Goal: Task Accomplishment & Management: Complete application form

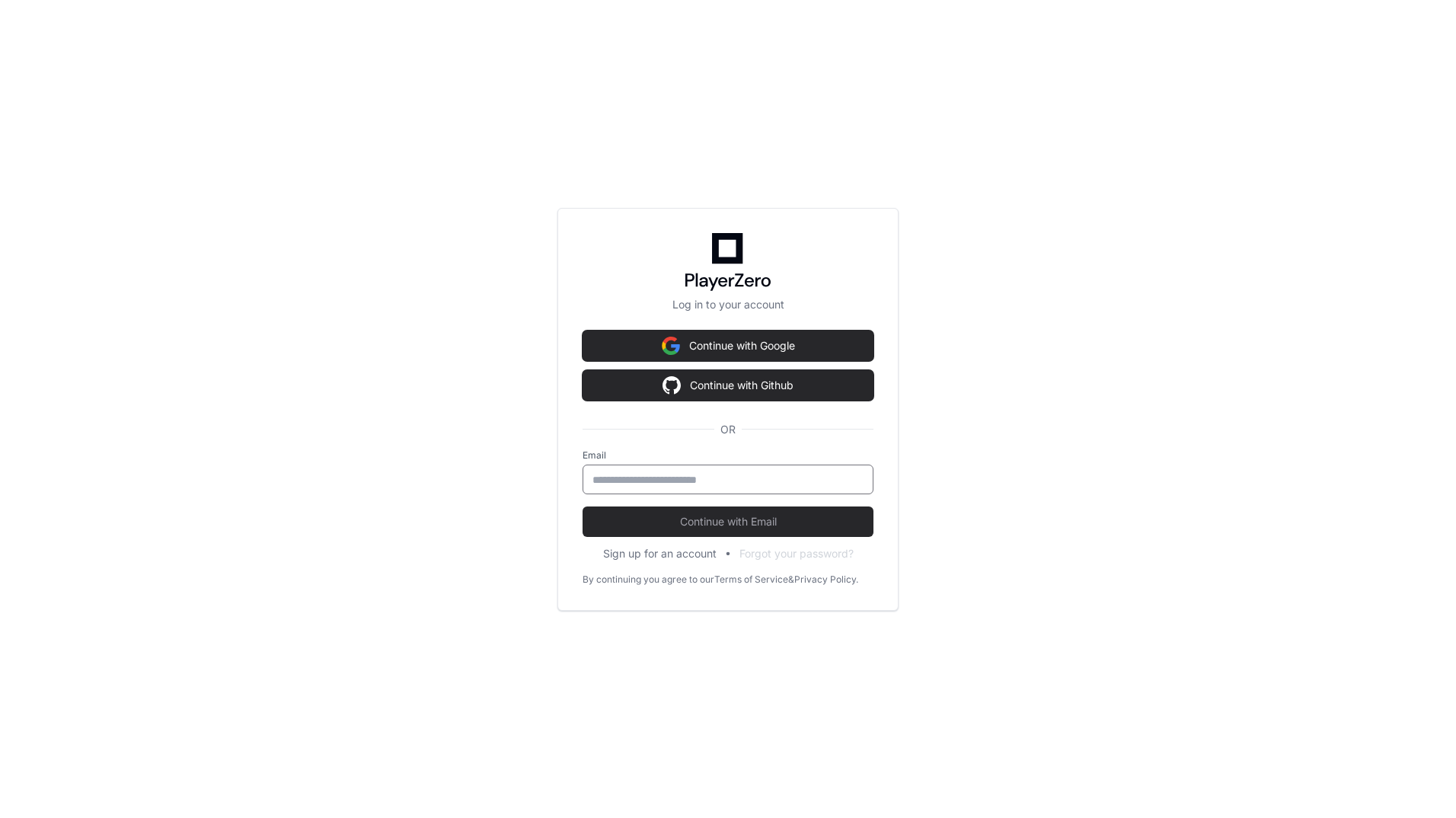
click at [663, 476] on input "email" at bounding box center [728, 479] width 271 height 15
click at [650, 479] on input "**********" at bounding box center [728, 479] width 271 height 15
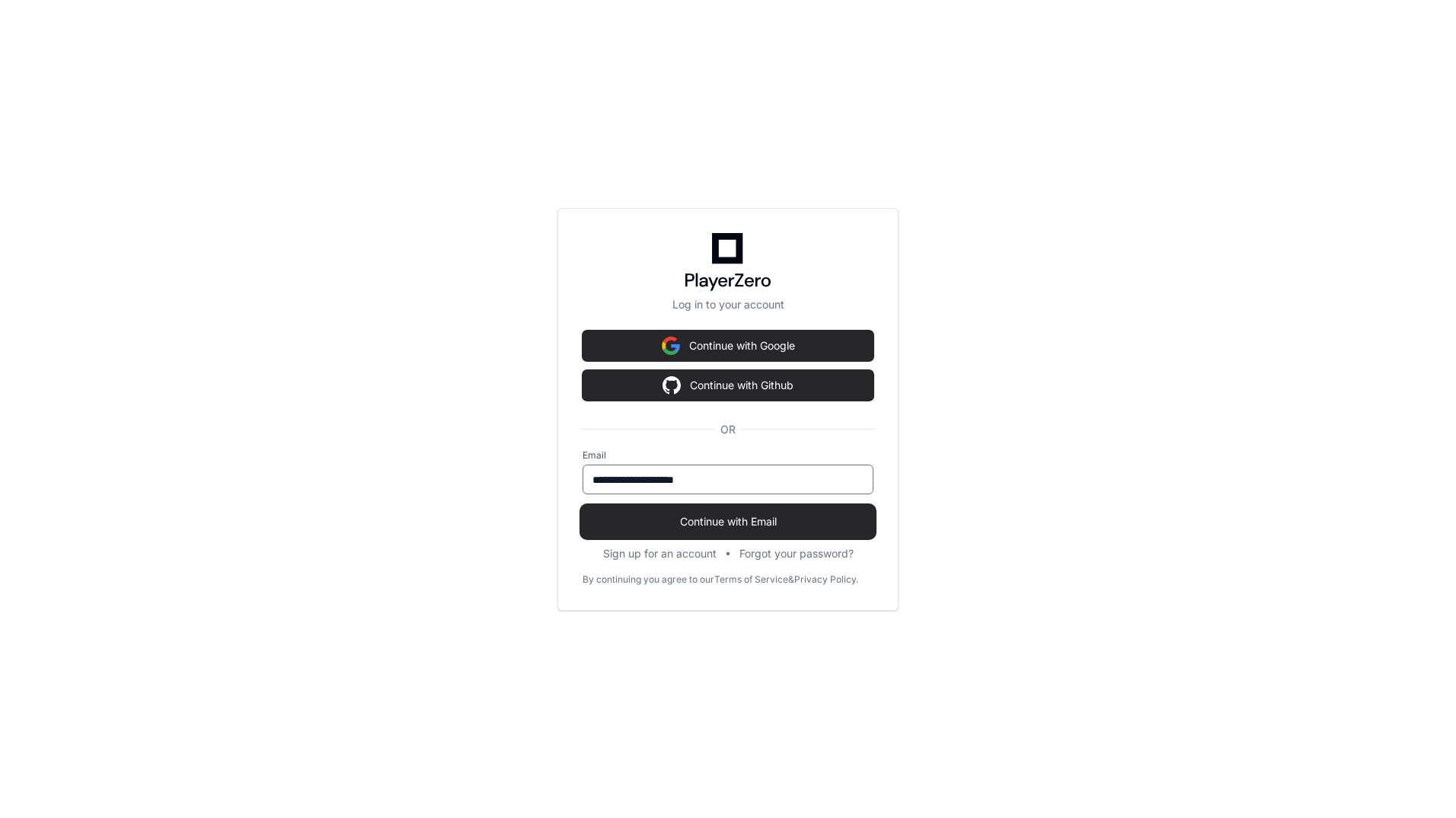
type input "**********"
click at [672, 514] on span "Continue with Email" at bounding box center [727, 521] width 291 height 15
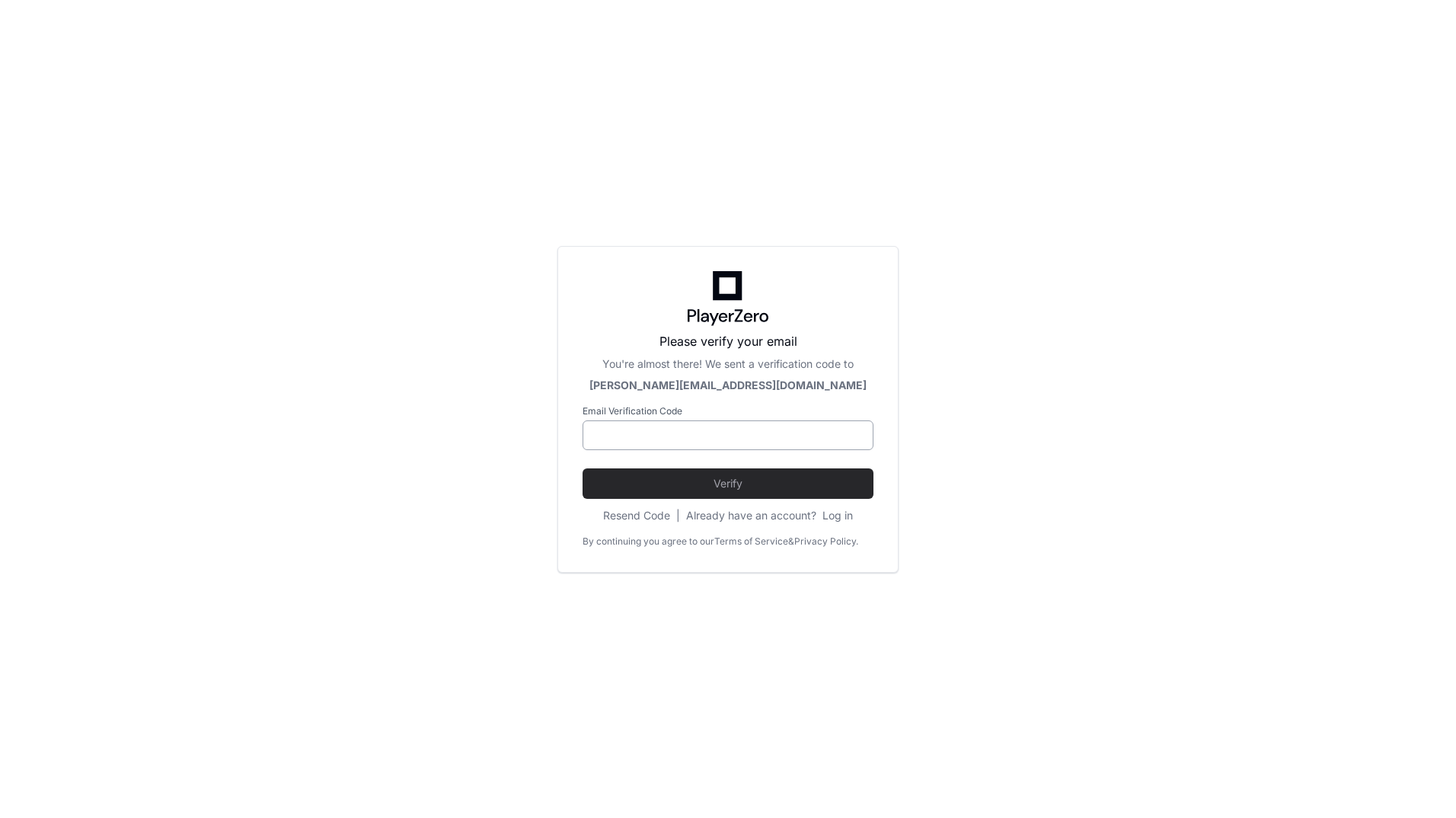
click at [662, 435] on input at bounding box center [728, 436] width 271 height 15
paste input "******"
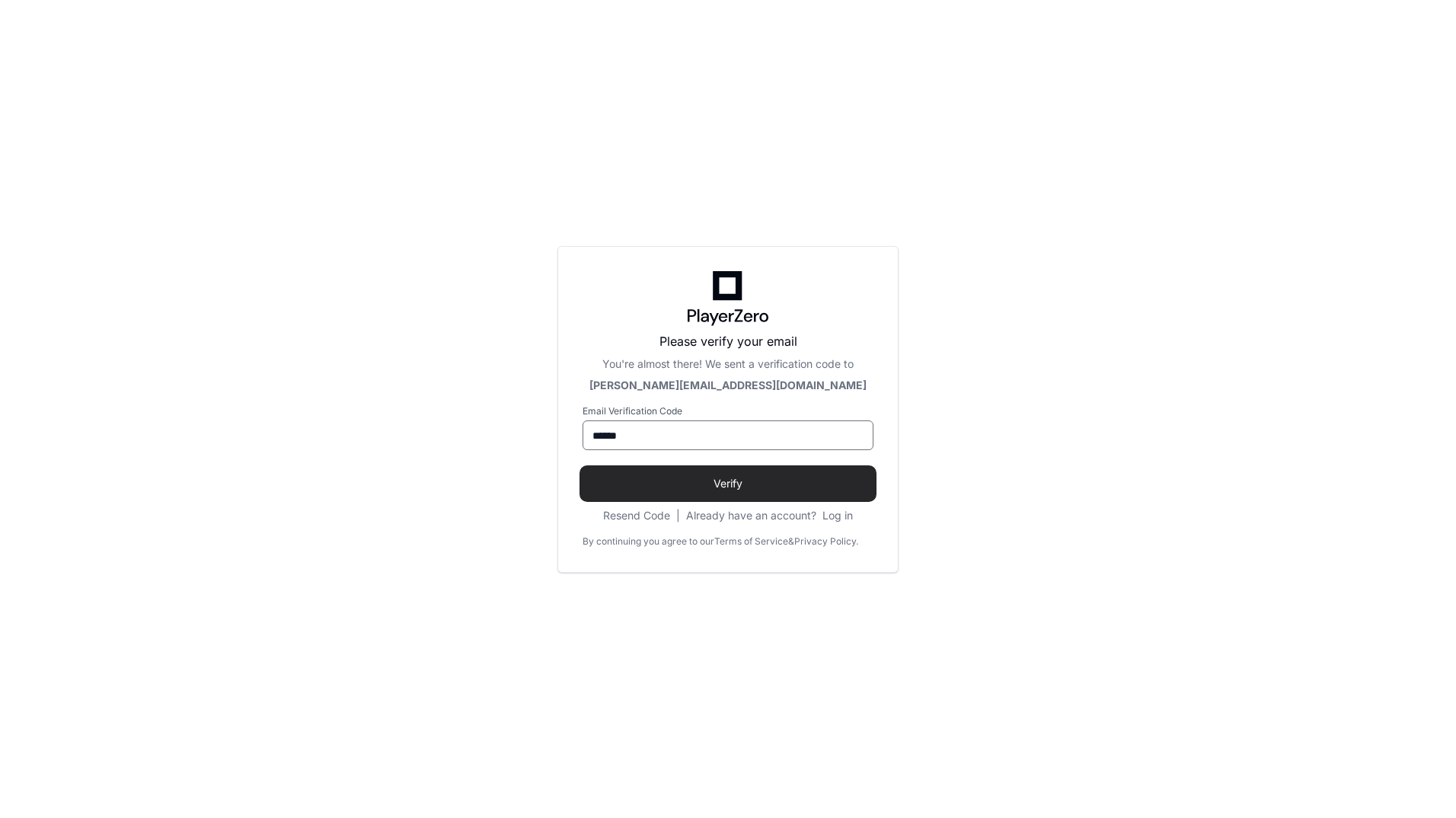
type input "******"
click at [701, 474] on button "Verify" at bounding box center [727, 484] width 291 height 31
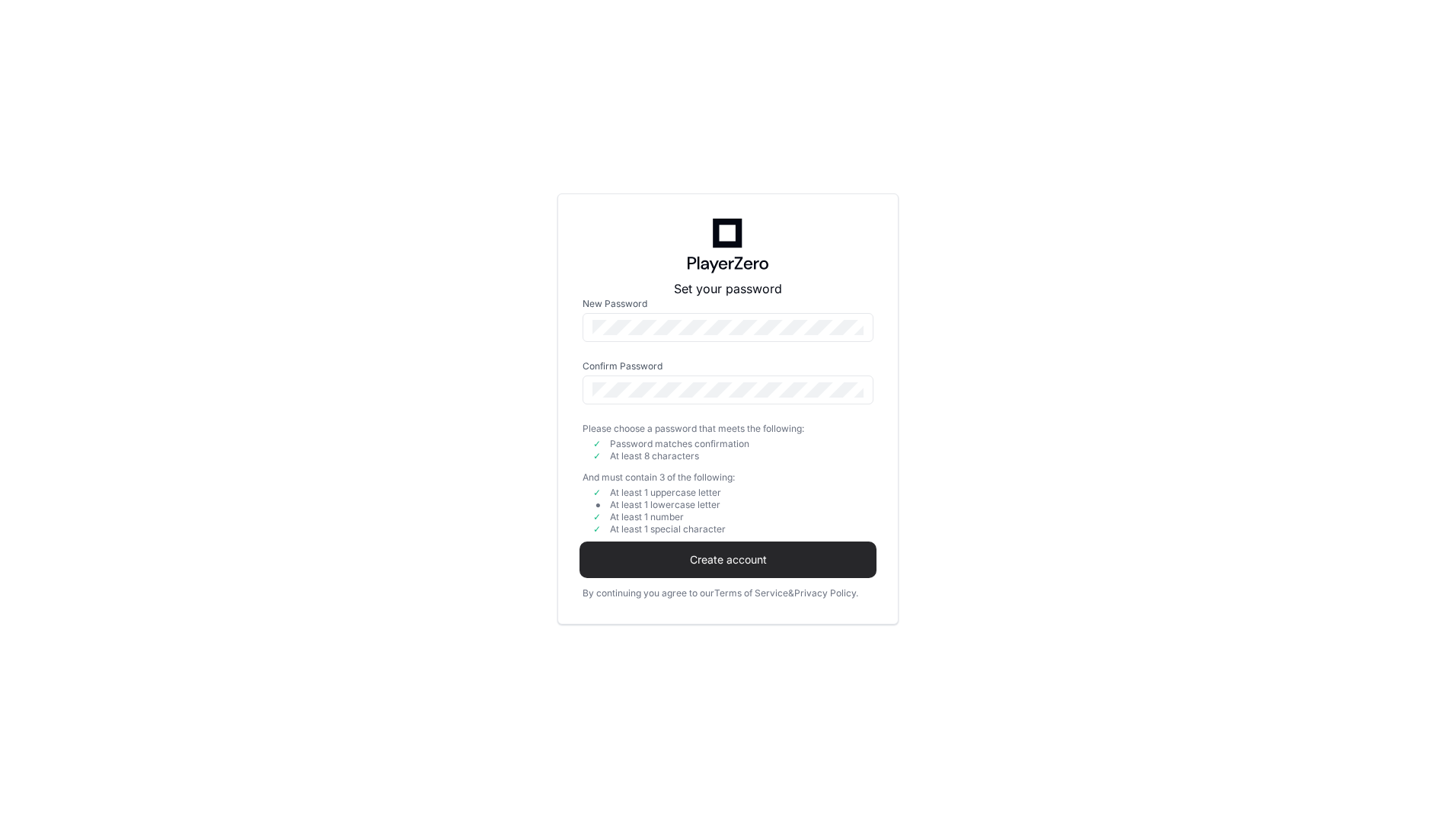
click at [772, 556] on span "Create account" at bounding box center [727, 560] width 291 height 15
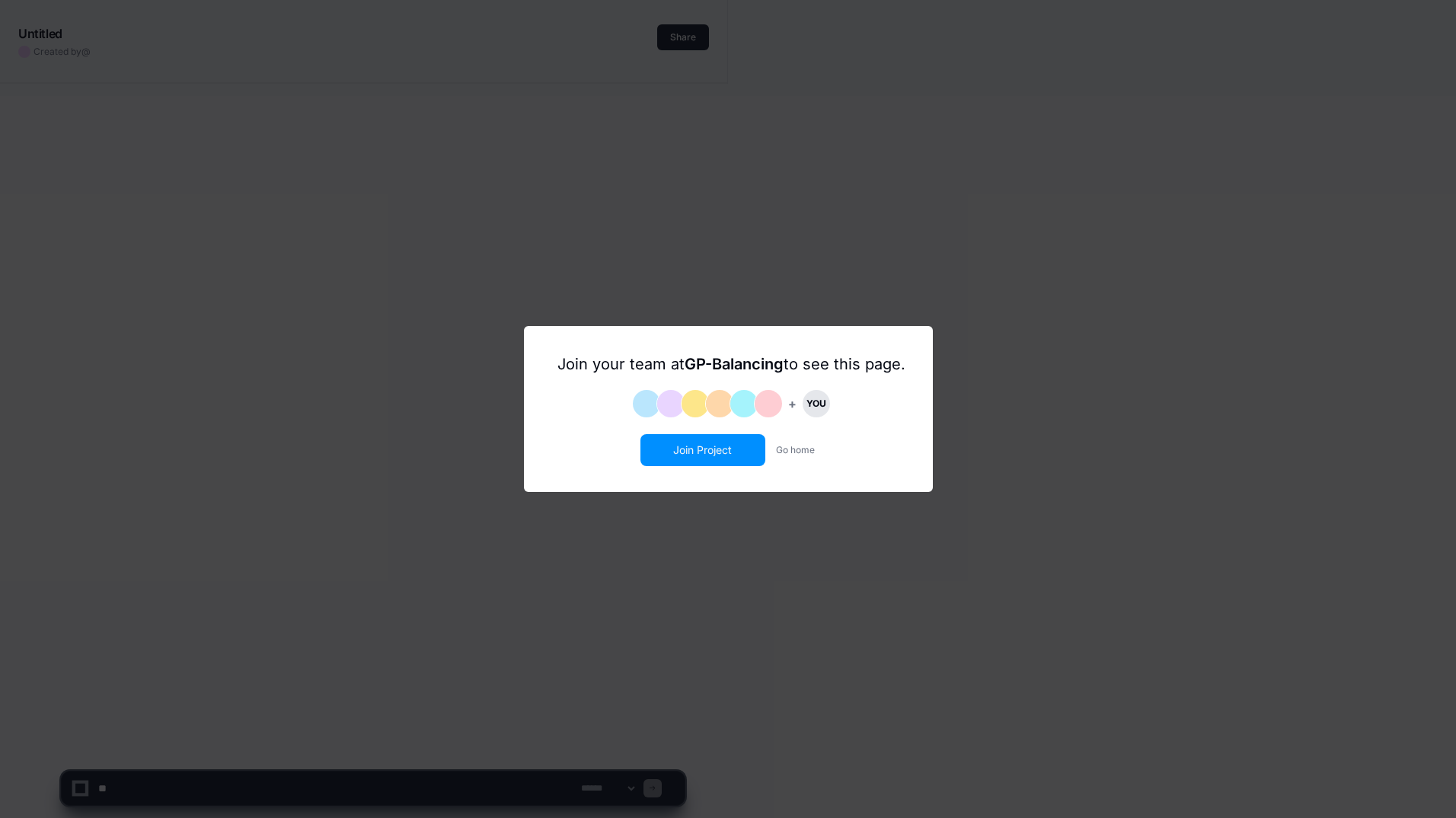
click at [691, 453] on button "Join Project" at bounding box center [703, 449] width 122 height 29
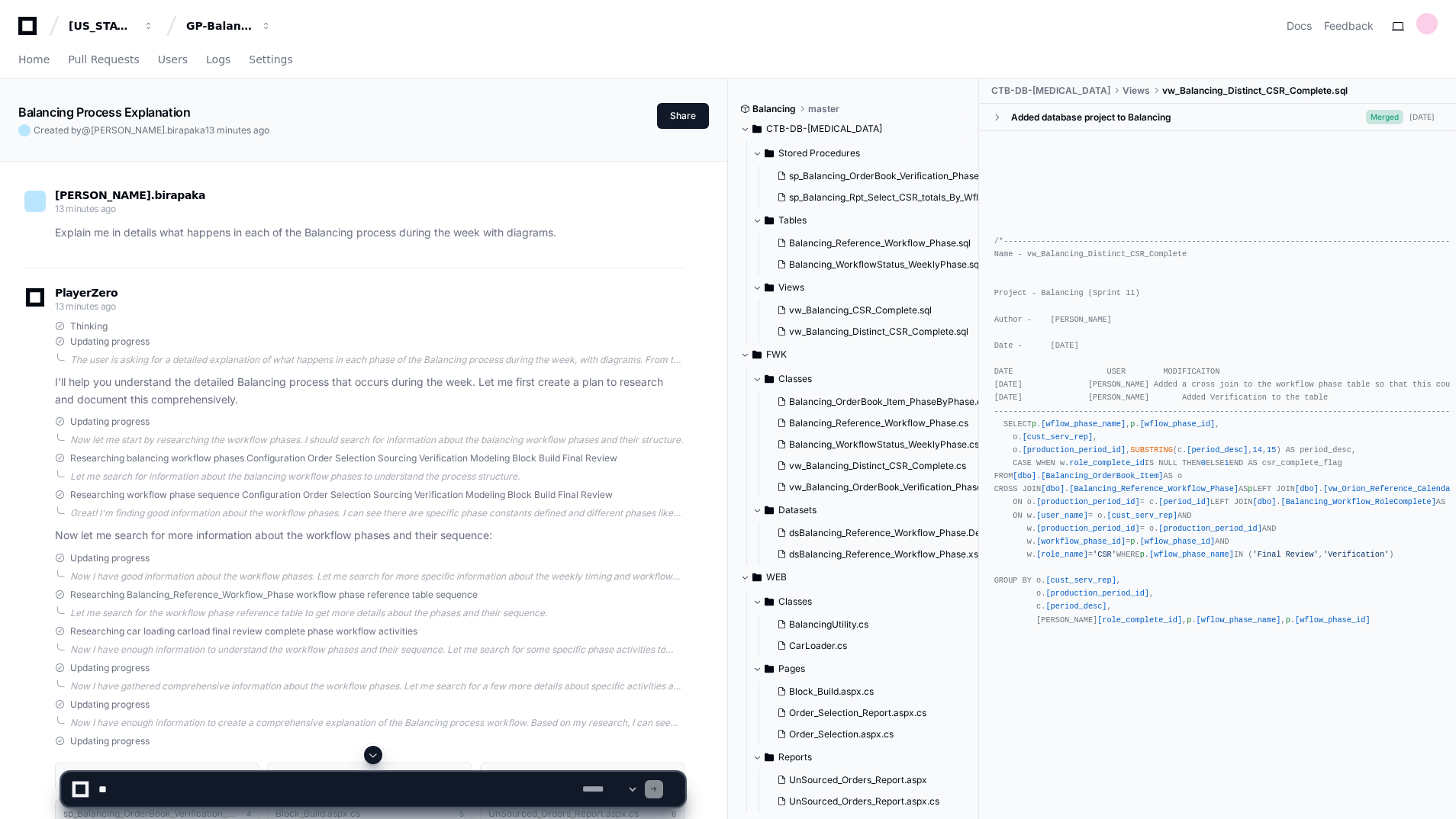
click at [744, 130] on span at bounding box center [744, 128] width 9 height 9
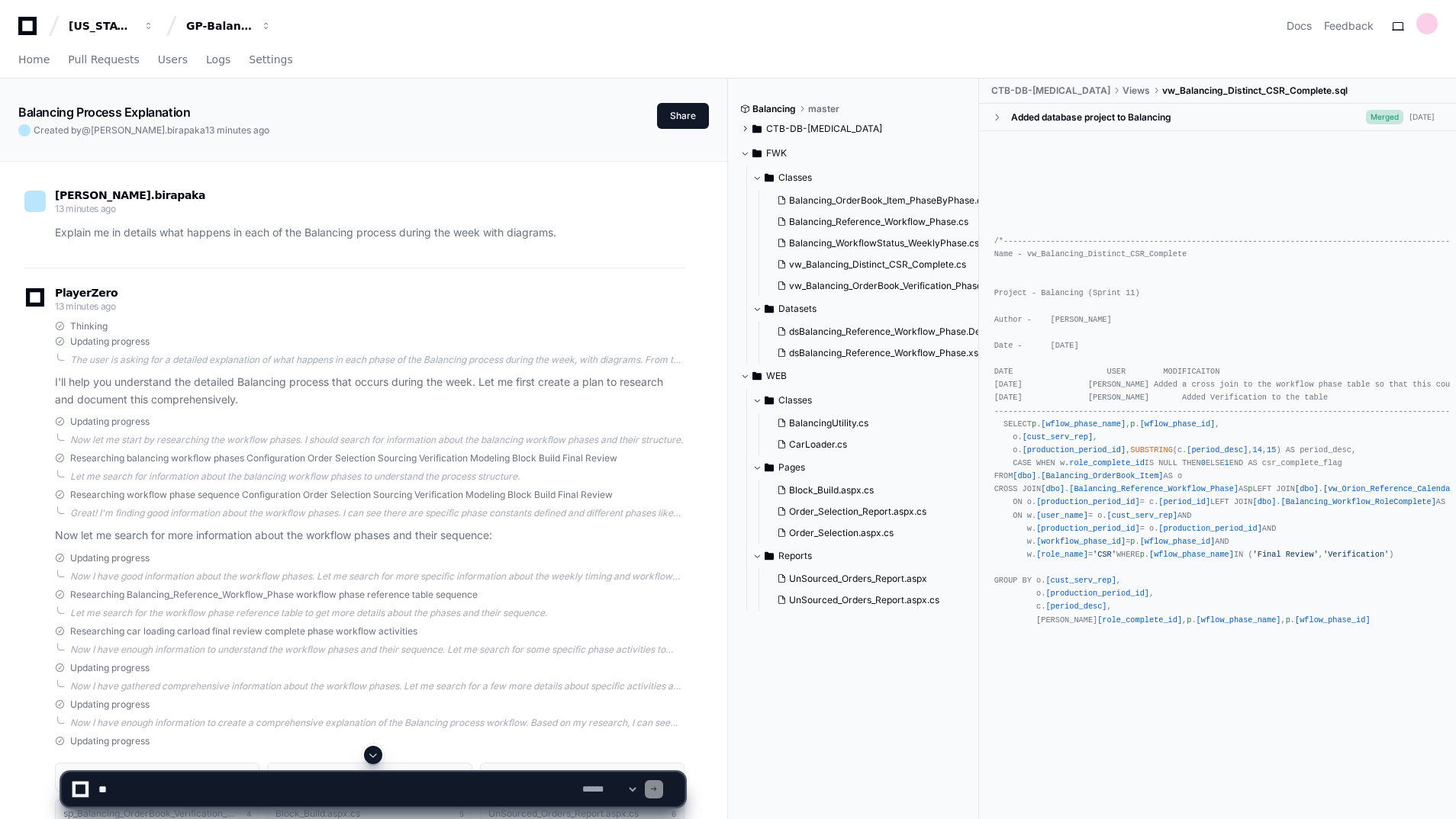
click at [743, 151] on span at bounding box center [744, 153] width 9 height 9
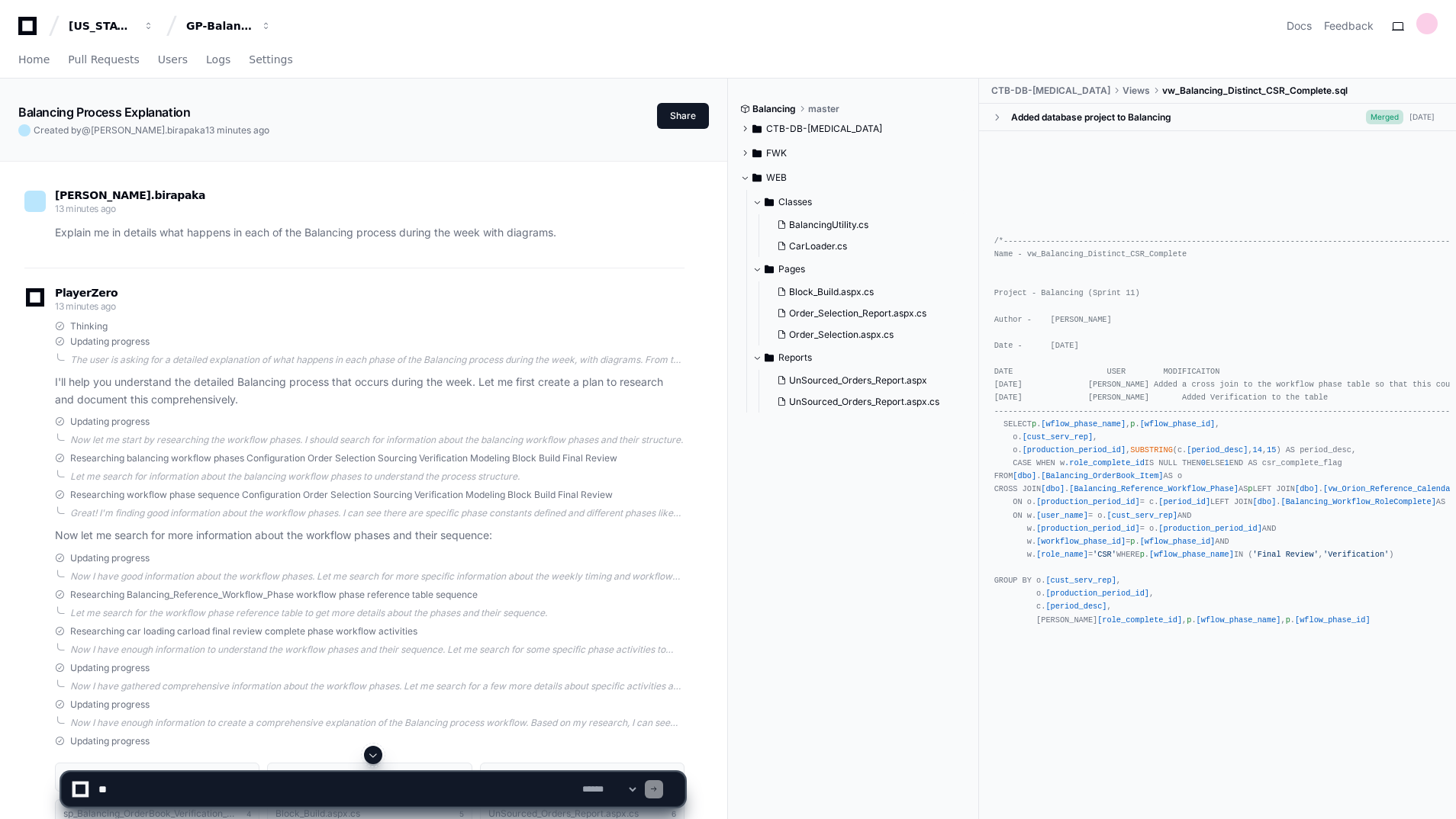
click at [754, 203] on span at bounding box center [756, 201] width 9 height 9
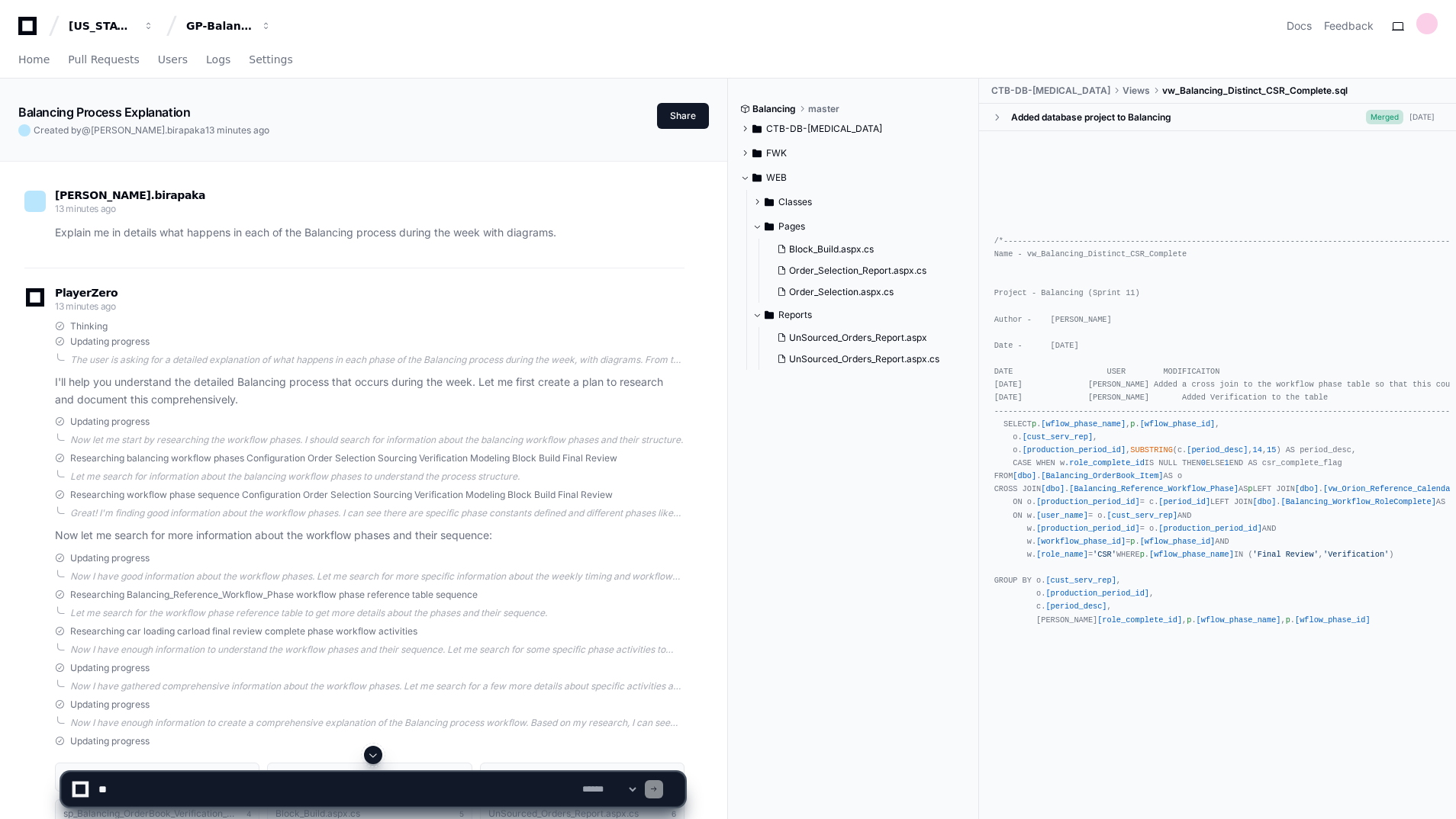
click at [747, 174] on span at bounding box center [744, 178] width 9 height 9
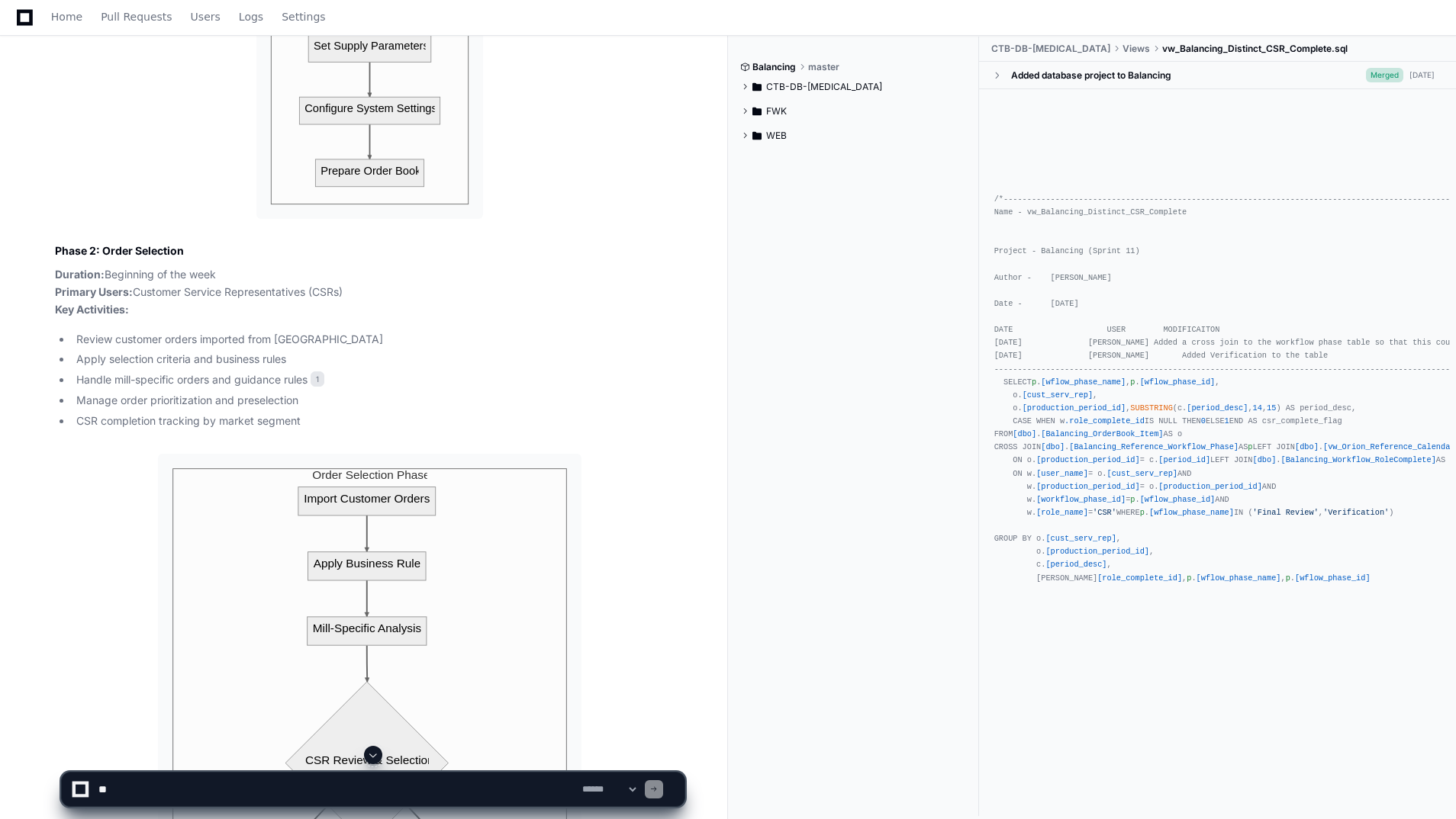
scroll to position [2136, 0]
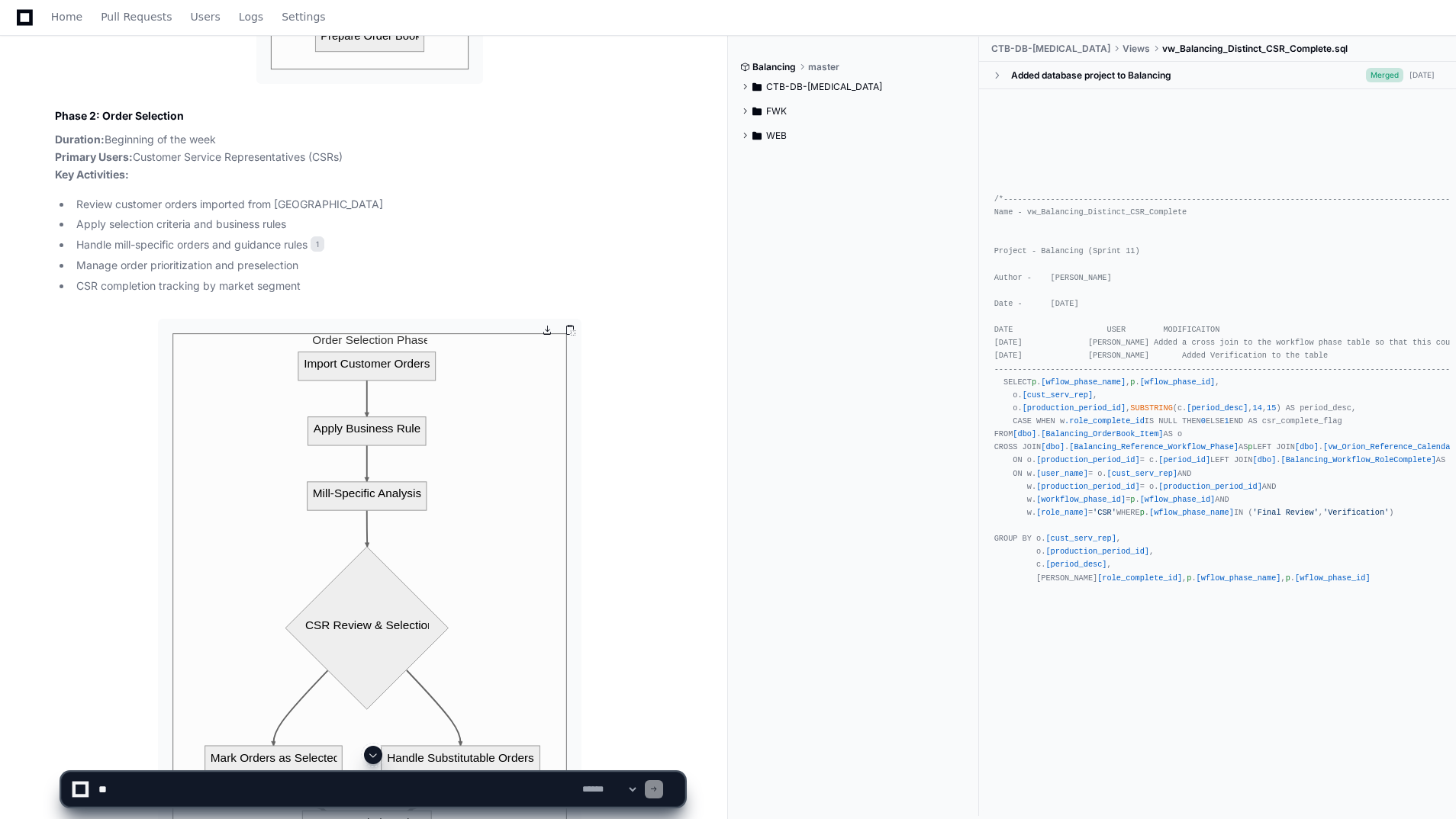
click at [373, 365] on img at bounding box center [369, 724] width 422 height 812
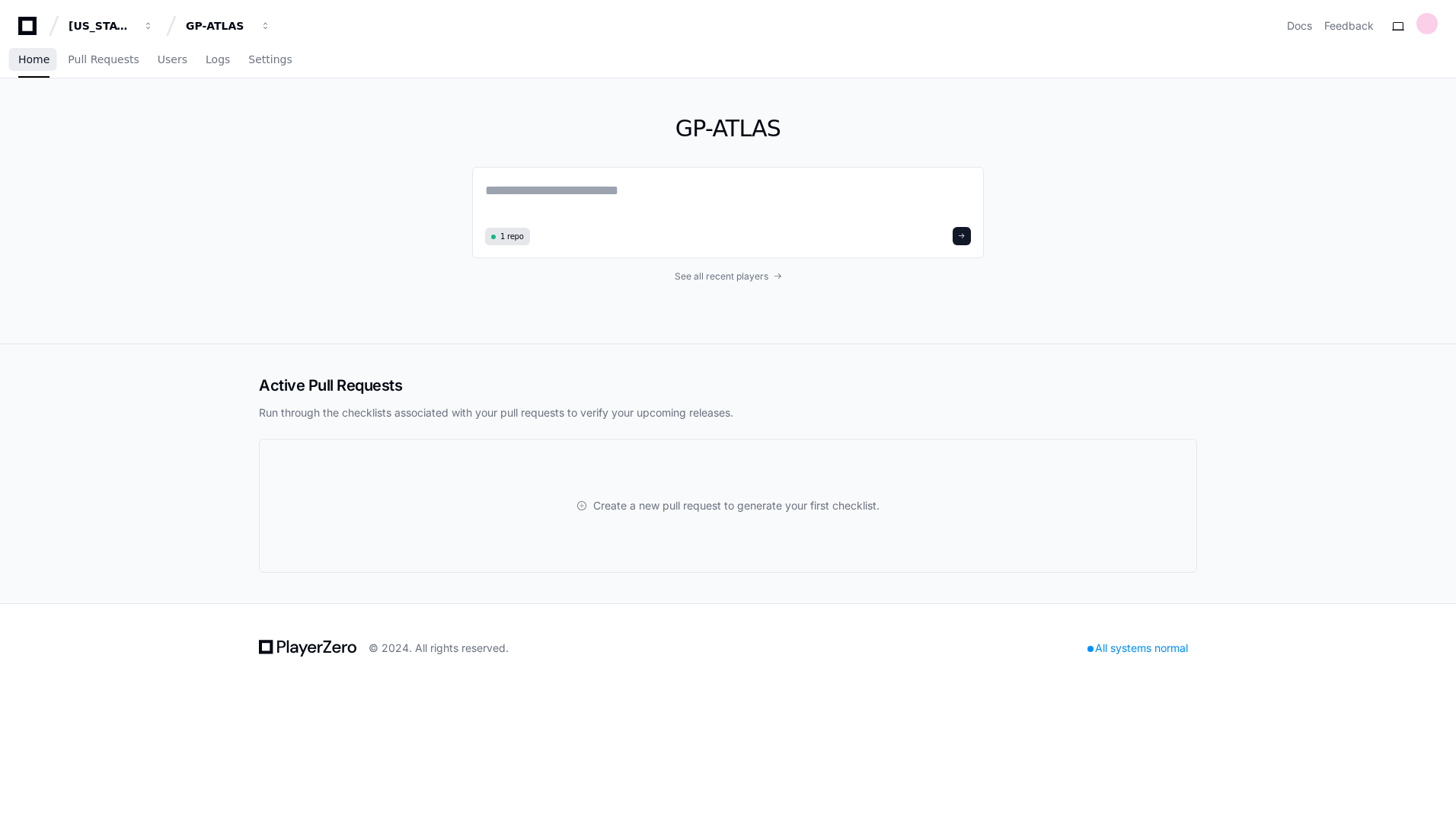
click at [30, 55] on span "Home" at bounding box center [34, 59] width 32 height 9
click at [32, 64] on span "Home" at bounding box center [34, 59] width 32 height 9
click at [154, 29] on span "button" at bounding box center [148, 26] width 11 height 11
click at [258, 77] on link "Join or create a project" at bounding box center [287, 80] width 195 height 20
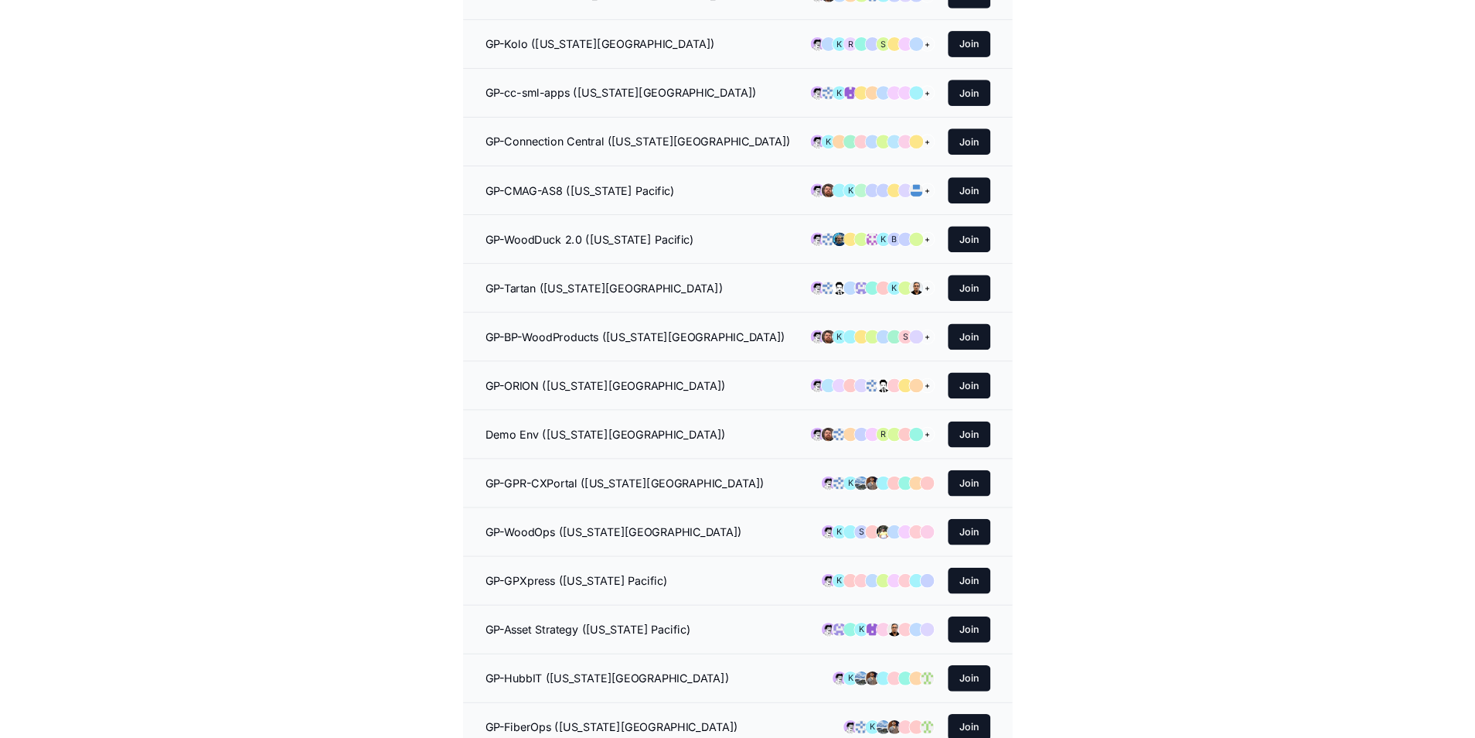
scroll to position [232, 0]
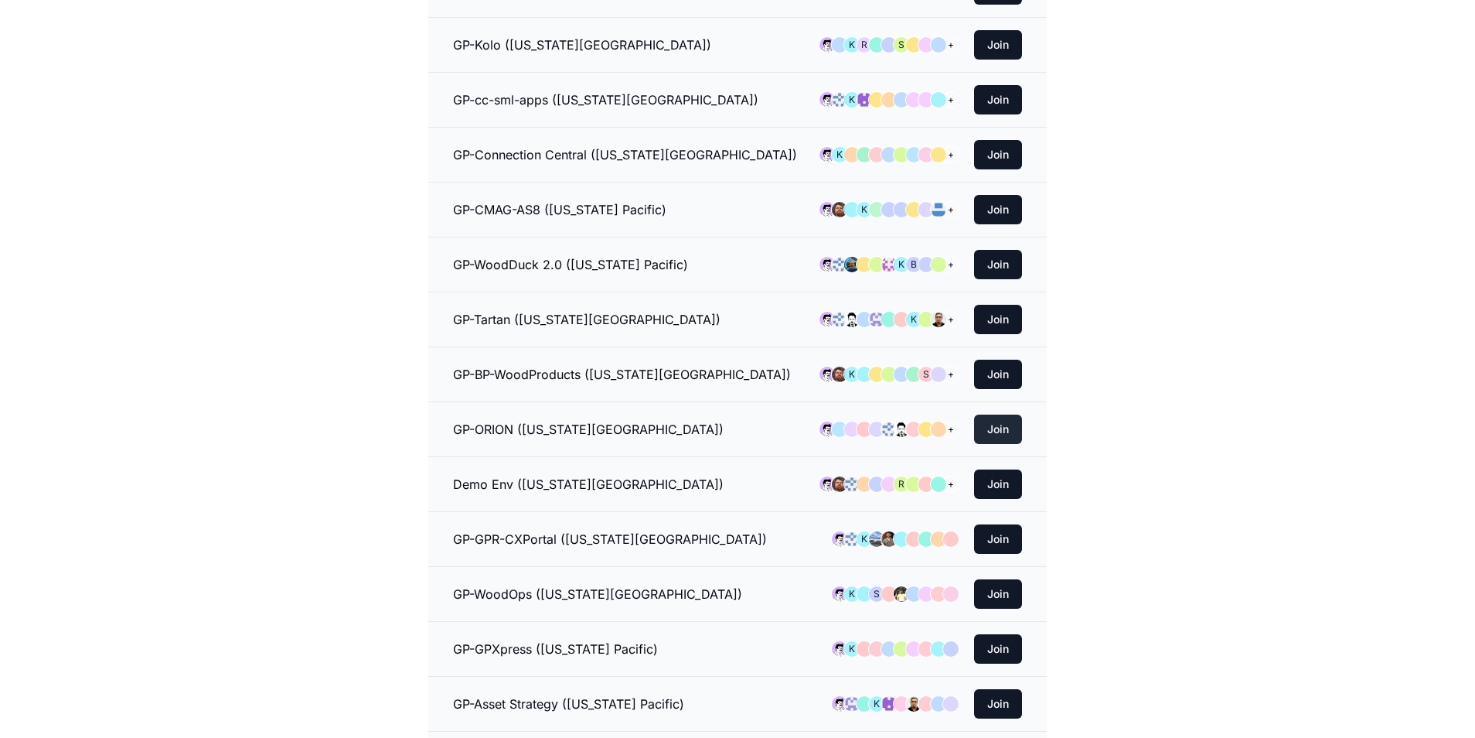
click at [1003, 428] on button "Join" at bounding box center [998, 428] width 48 height 29
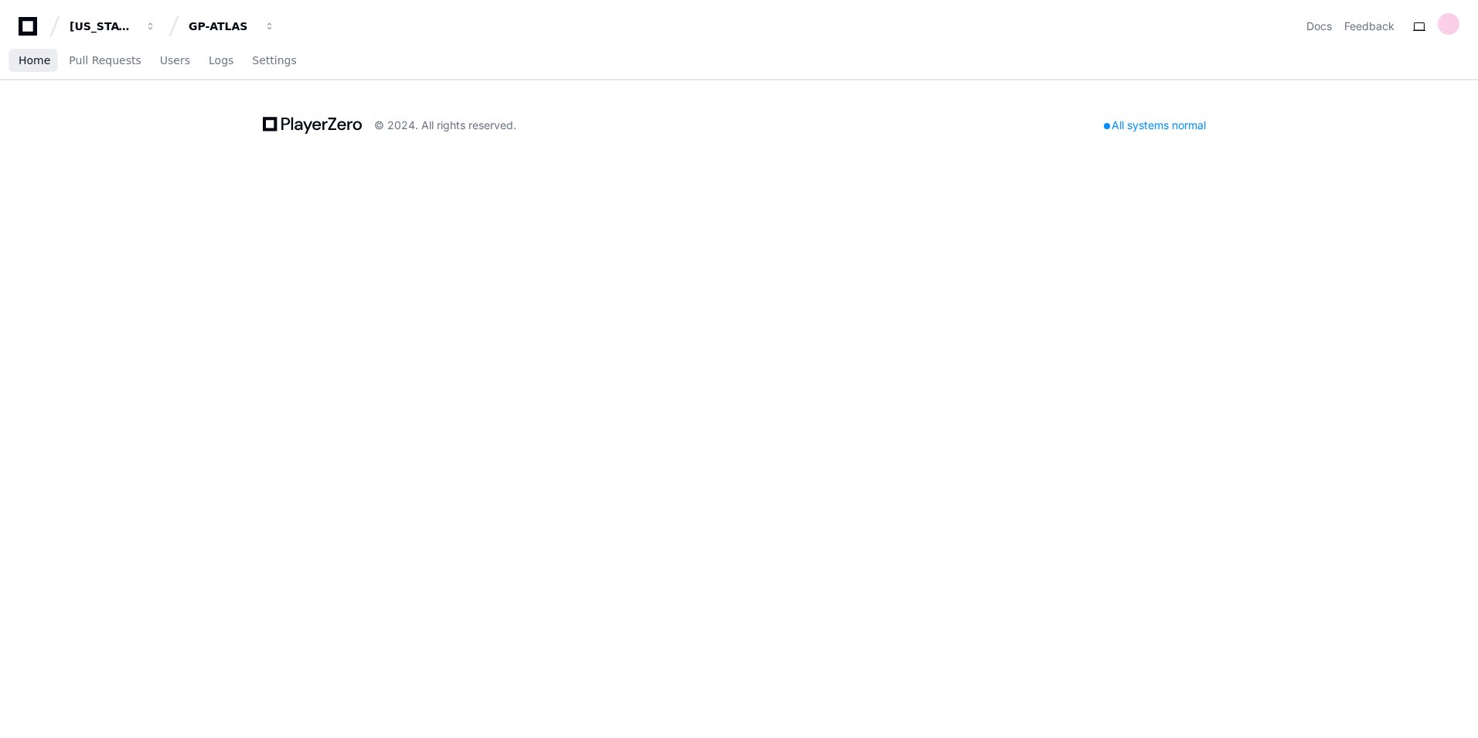
click at [36, 61] on span "Home" at bounding box center [35, 60] width 32 height 9
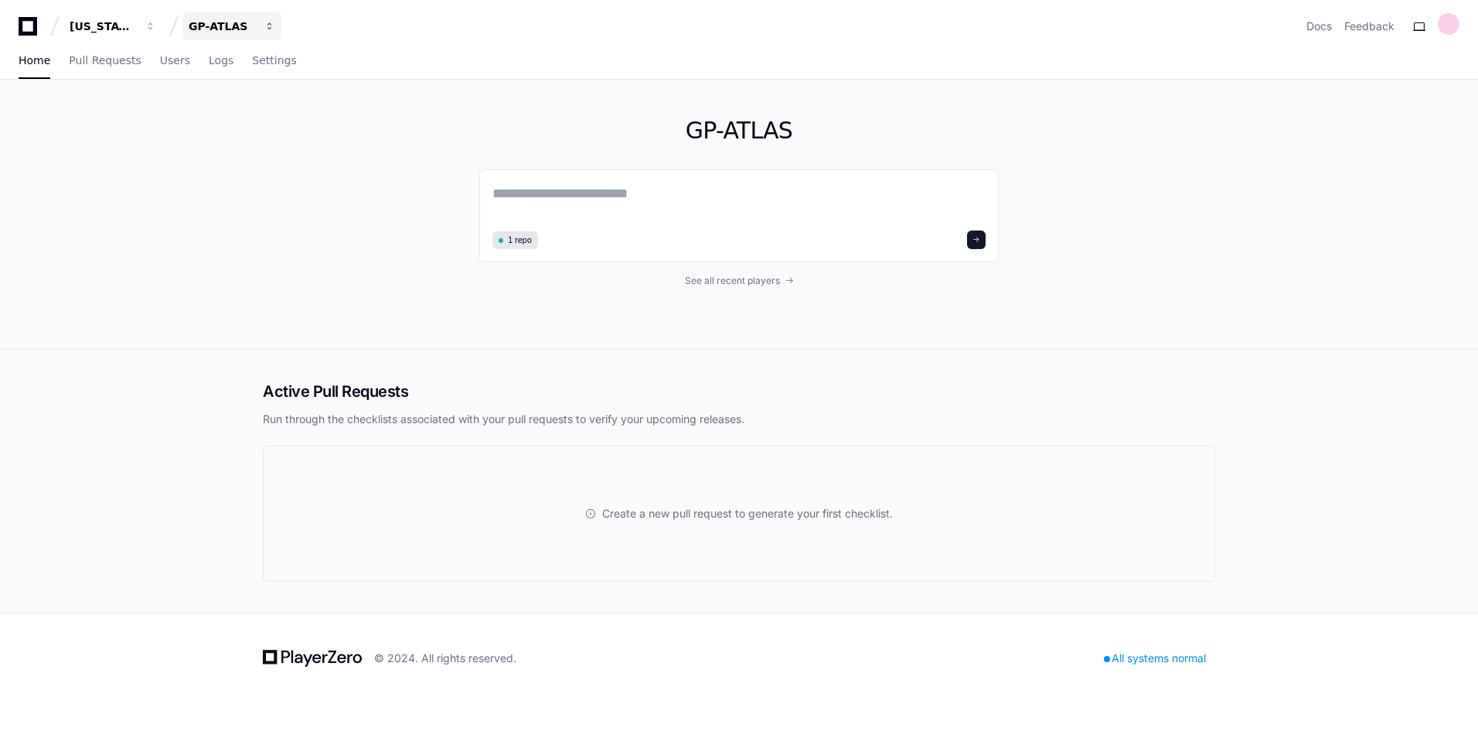
click at [156, 27] on span "button" at bounding box center [150, 26] width 11 height 11
click at [271, 77] on link "Join or create a project" at bounding box center [291, 81] width 198 height 20
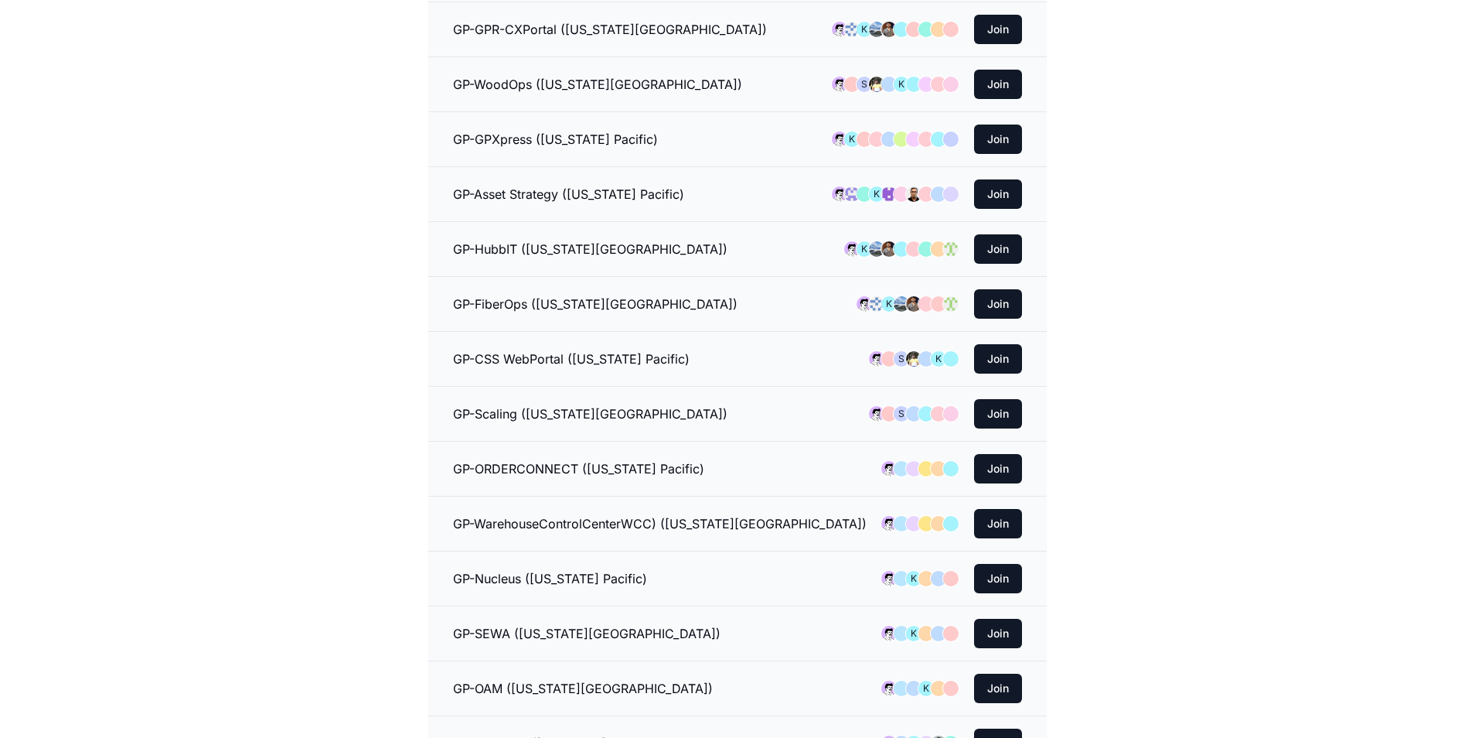
scroll to position [696, 0]
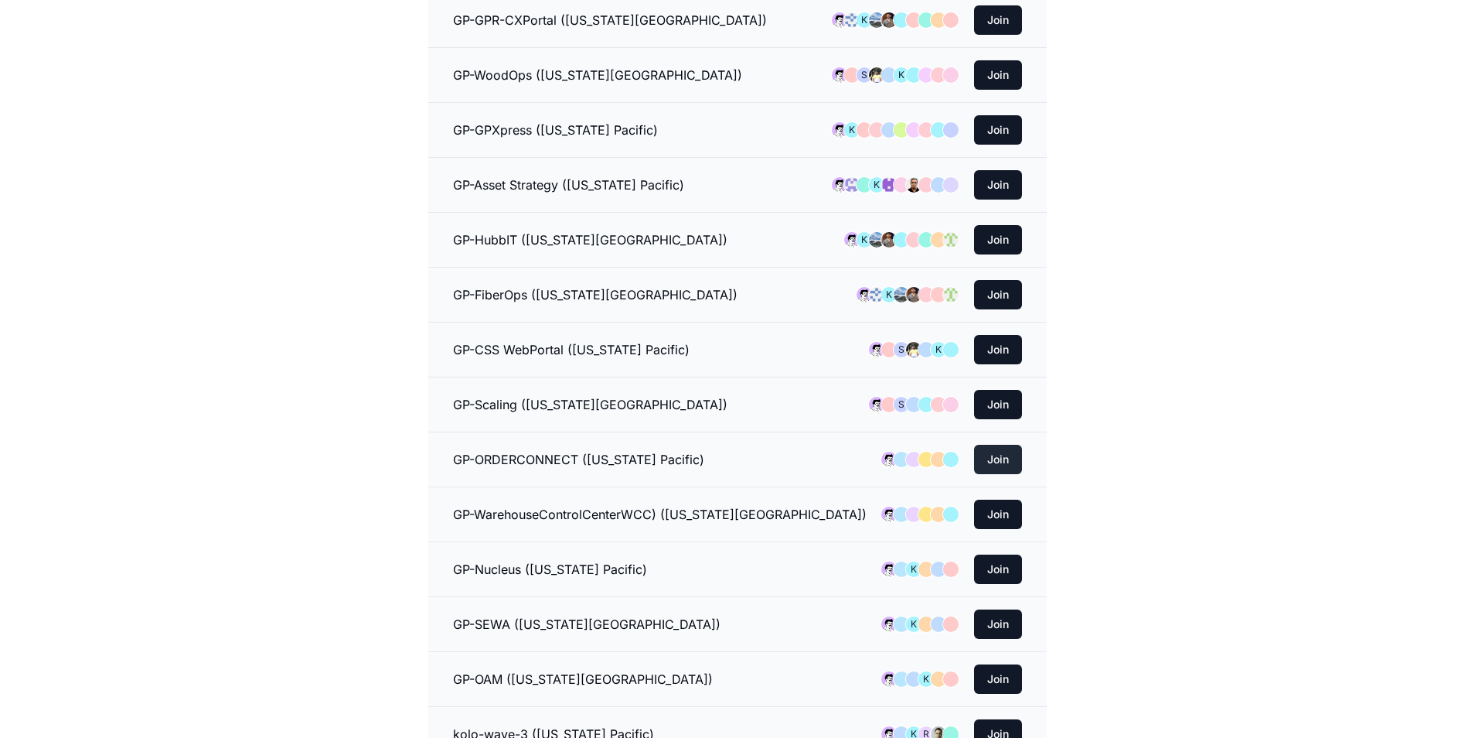
click at [1005, 457] on button "Join" at bounding box center [998, 459] width 48 height 29
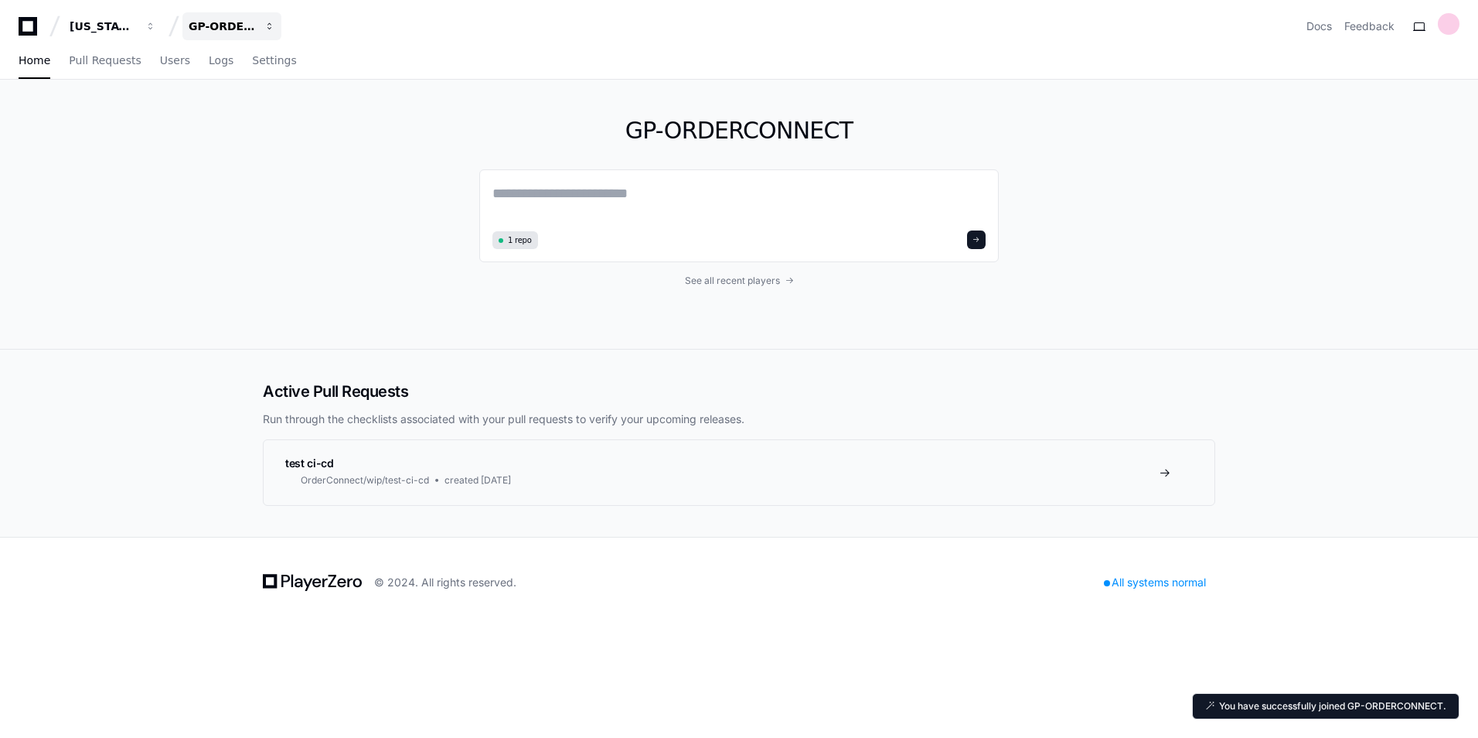
click at [156, 30] on span "button" at bounding box center [150, 26] width 11 height 11
click at [263, 80] on link "Join or create a project" at bounding box center [291, 81] width 198 height 20
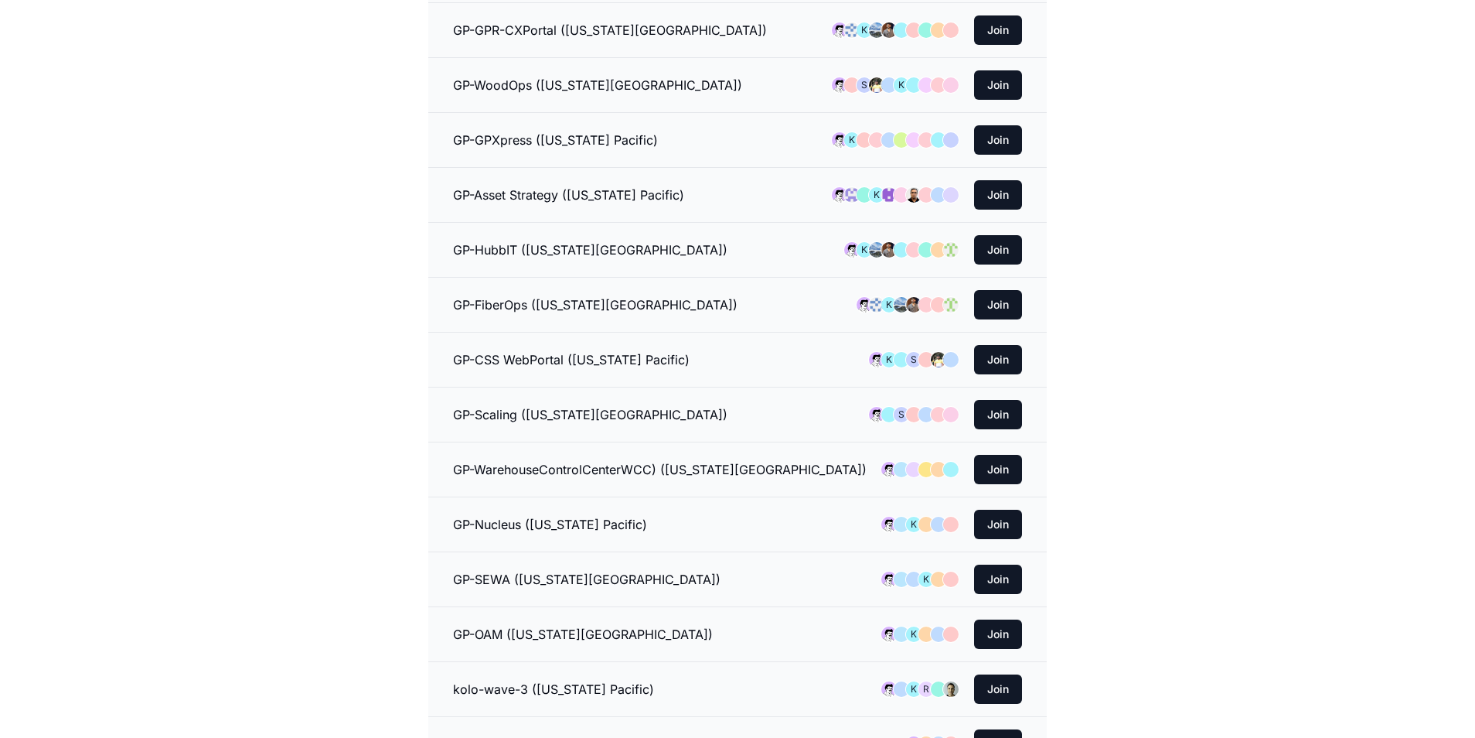
scroll to position [773, 0]
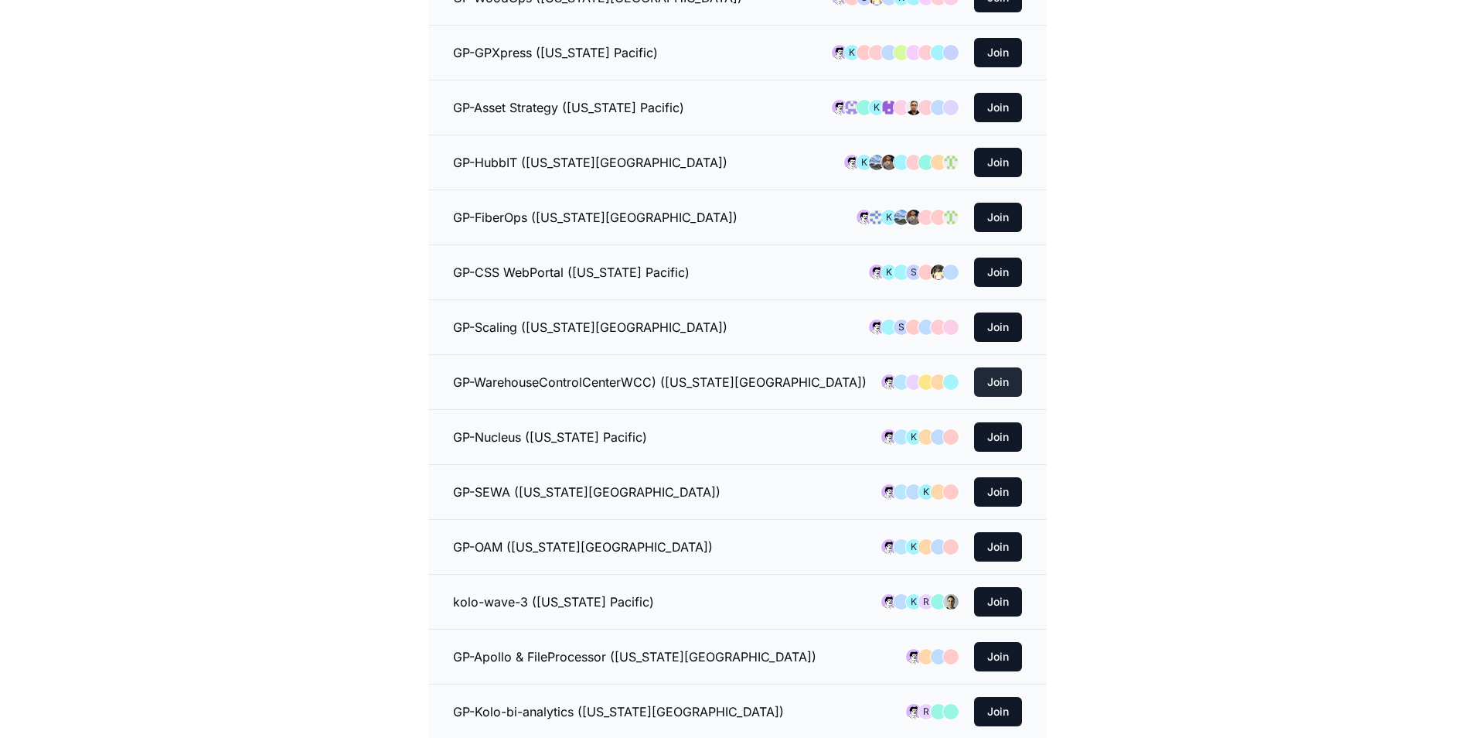
click at [1005, 373] on button "Join" at bounding box center [998, 381] width 48 height 29
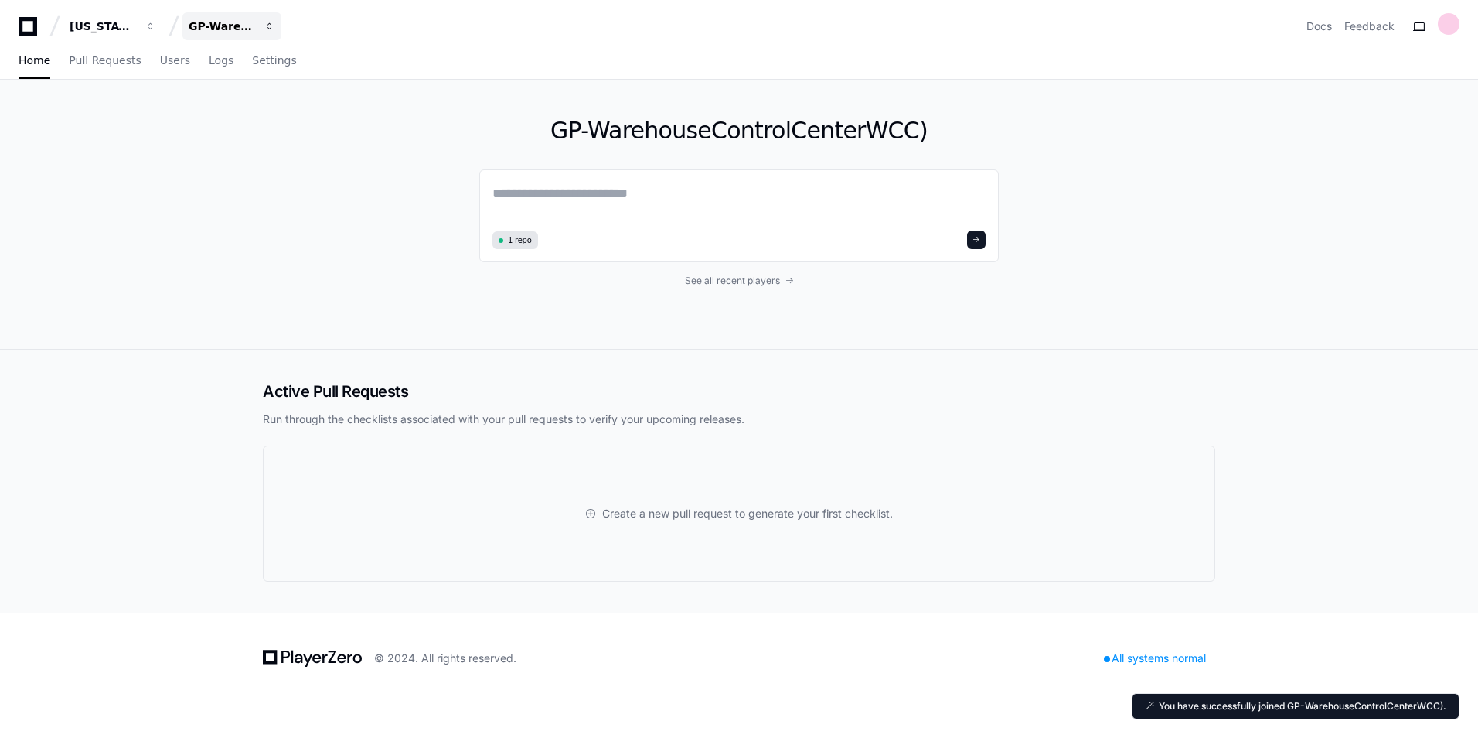
click at [156, 29] on span "button" at bounding box center [150, 26] width 11 height 11
